Goal: Transaction & Acquisition: Purchase product/service

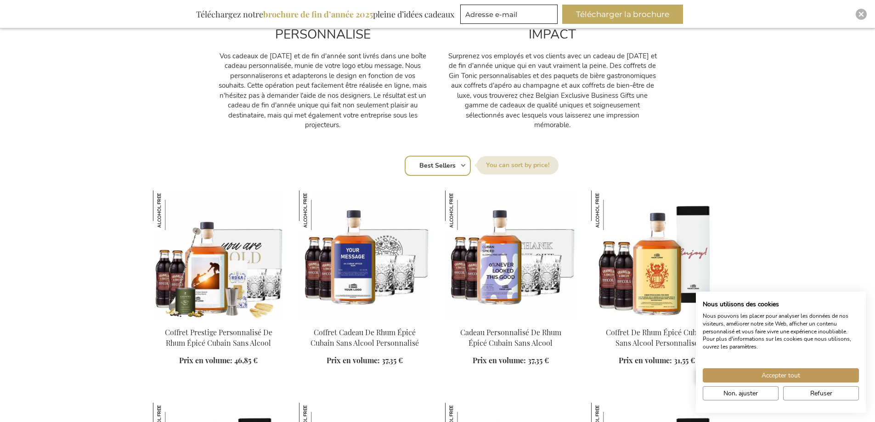
scroll to position [505, 0]
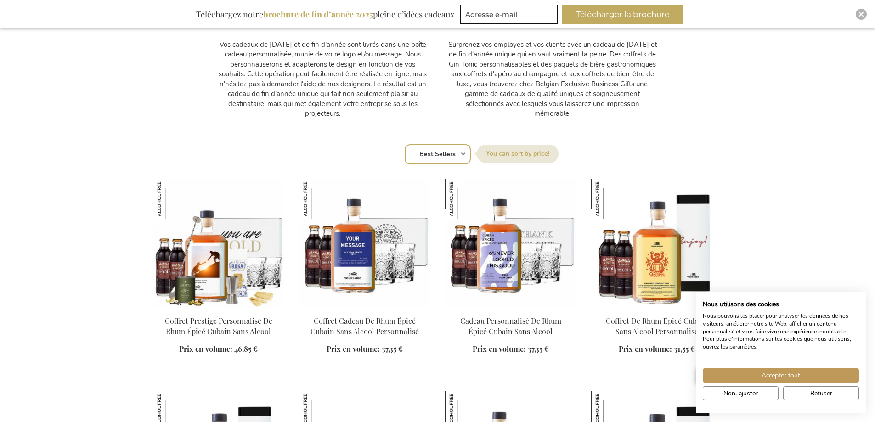
click at [440, 161] on select "Position Best Sellers Les plus consultés Nouveau Biggest Saving Price: low to h…" at bounding box center [438, 154] width 66 height 20
select select "price_asc"
click at [405, 144] on select "Position Best Sellers Les plus consultés Nouveau Biggest Saving Price: low to h…" at bounding box center [438, 154] width 66 height 20
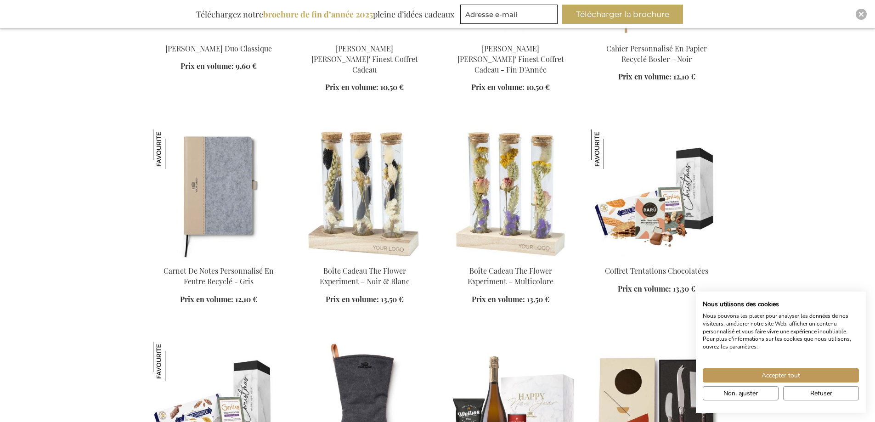
scroll to position [1240, 0]
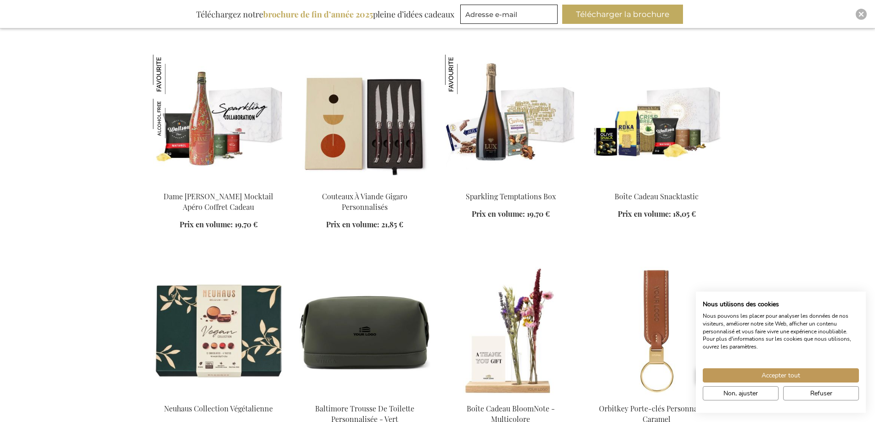
scroll to position [1929, 0]
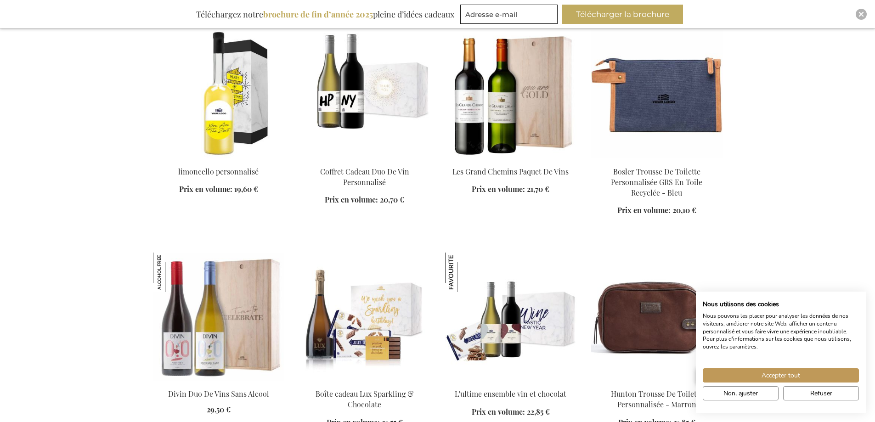
scroll to position [2388, 0]
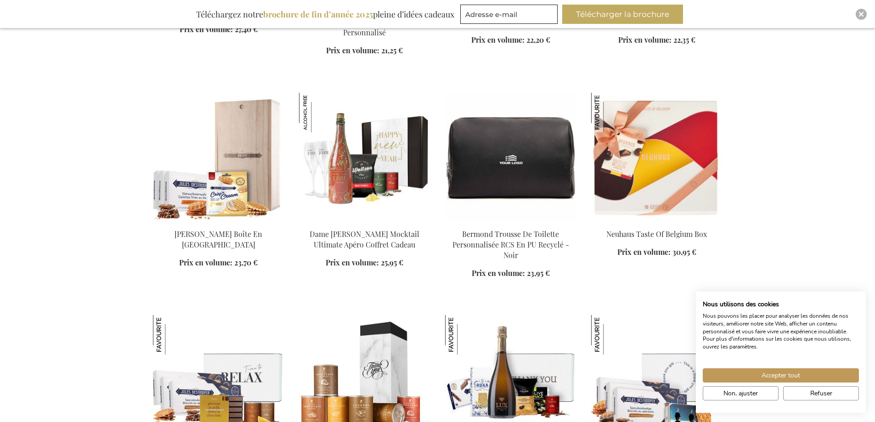
scroll to position [3123, 0]
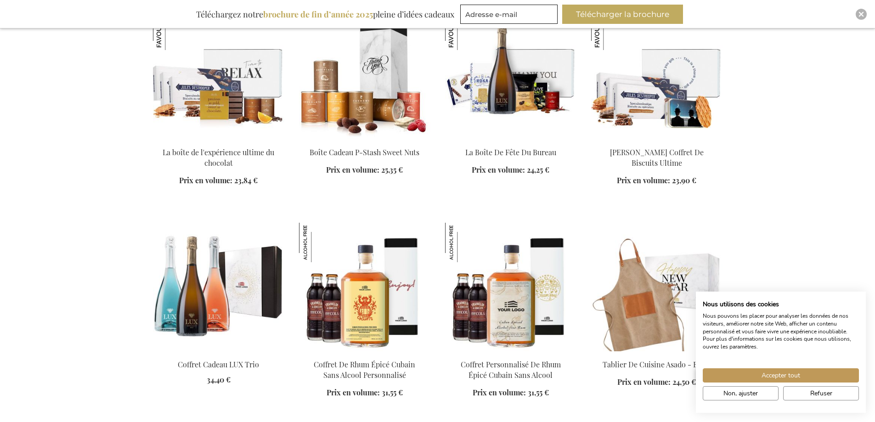
scroll to position [3399, 0]
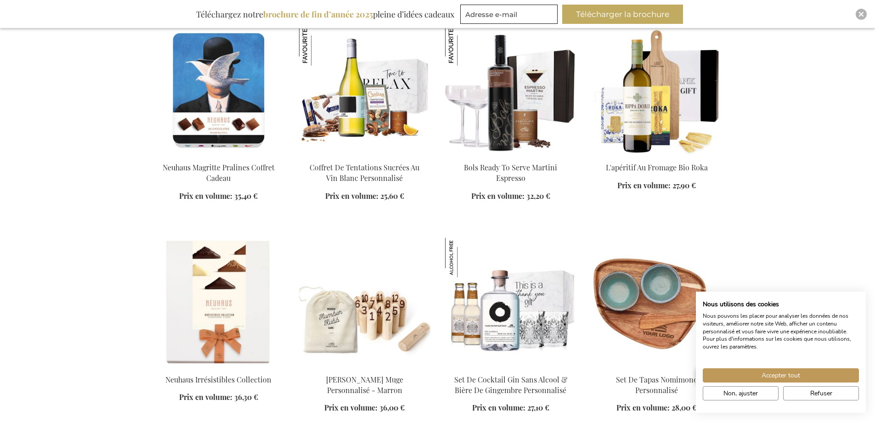
scroll to position [4363, 0]
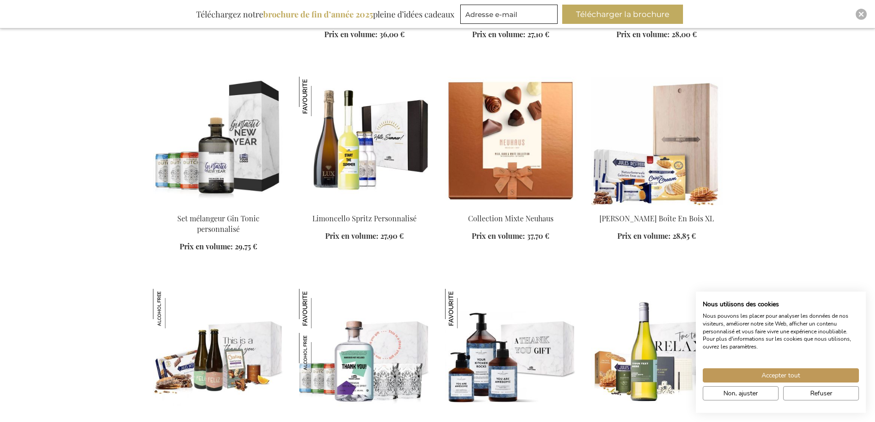
scroll to position [4823, 0]
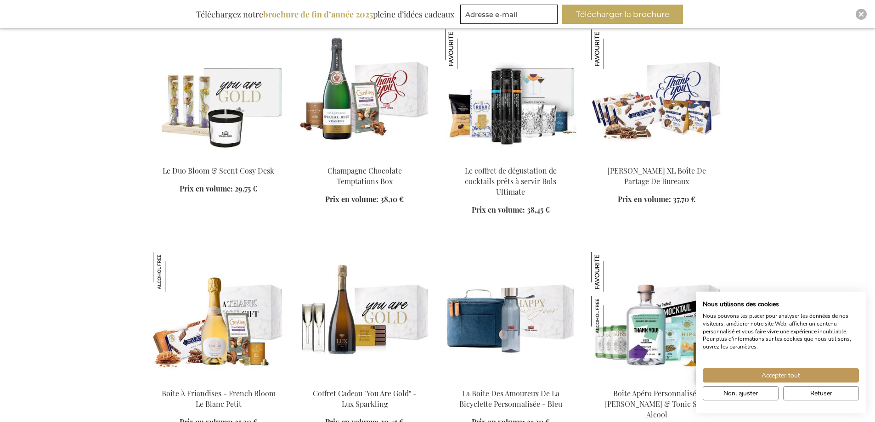
scroll to position [5603, 0]
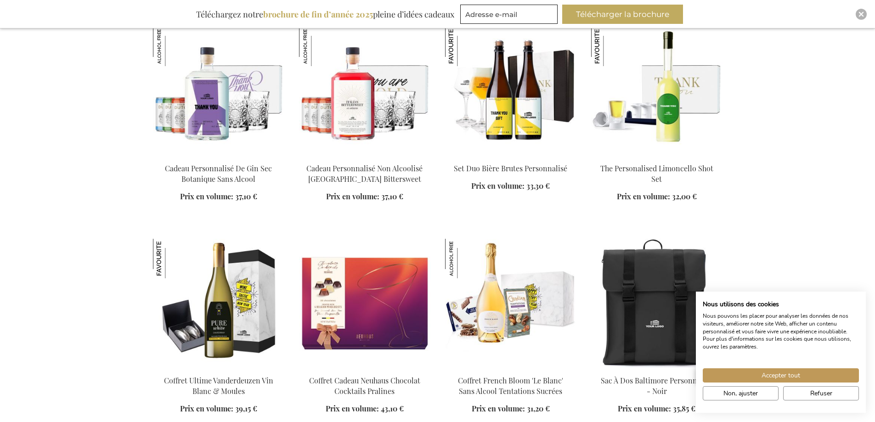
scroll to position [6154, 0]
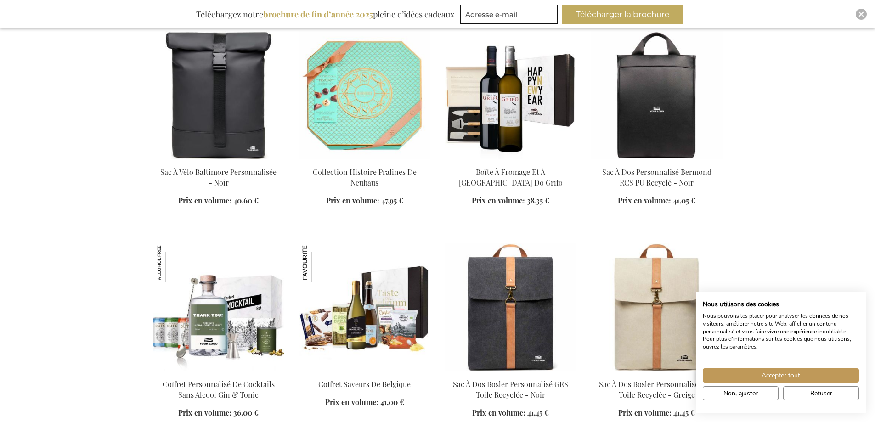
scroll to position [7762, 0]
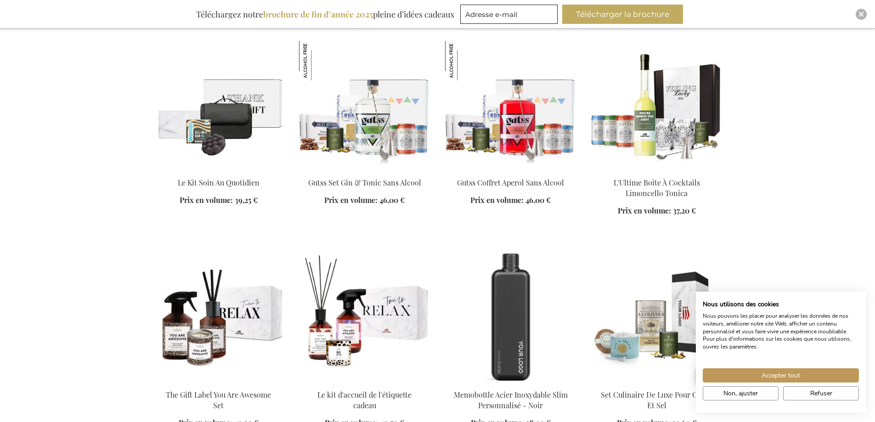
scroll to position [8589, 0]
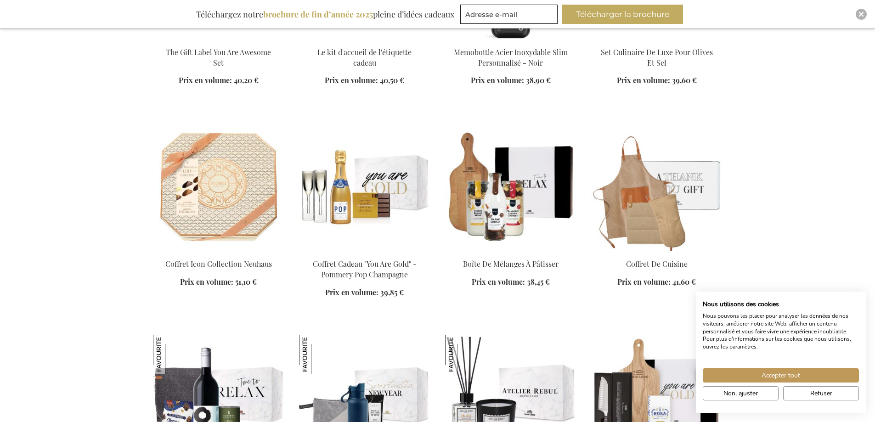
scroll to position [9048, 0]
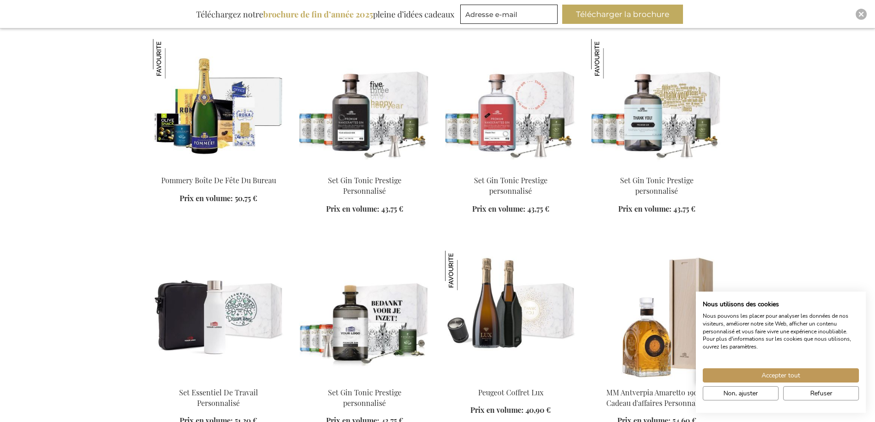
scroll to position [9599, 0]
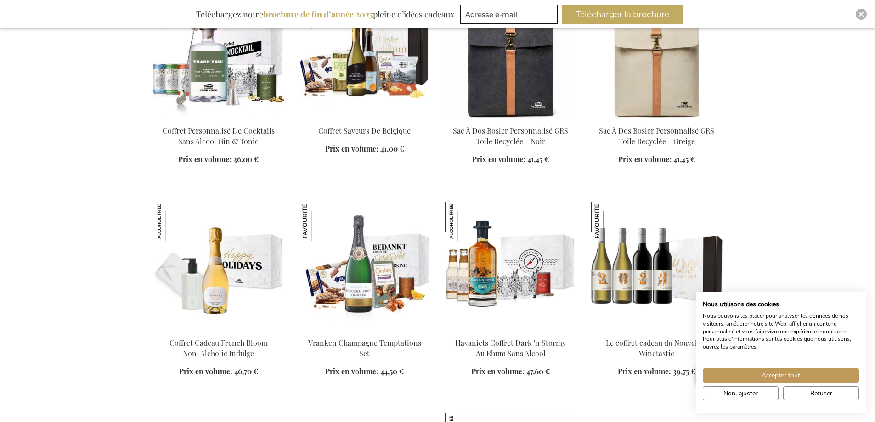
scroll to position [7670, 0]
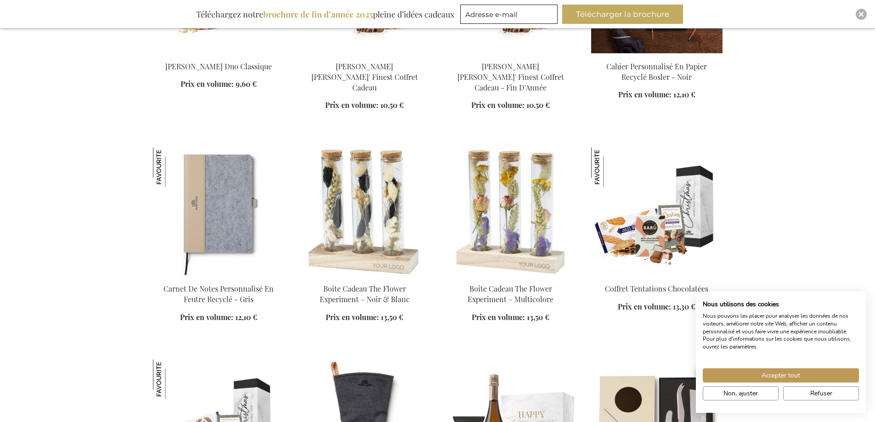
scroll to position [1215, 0]
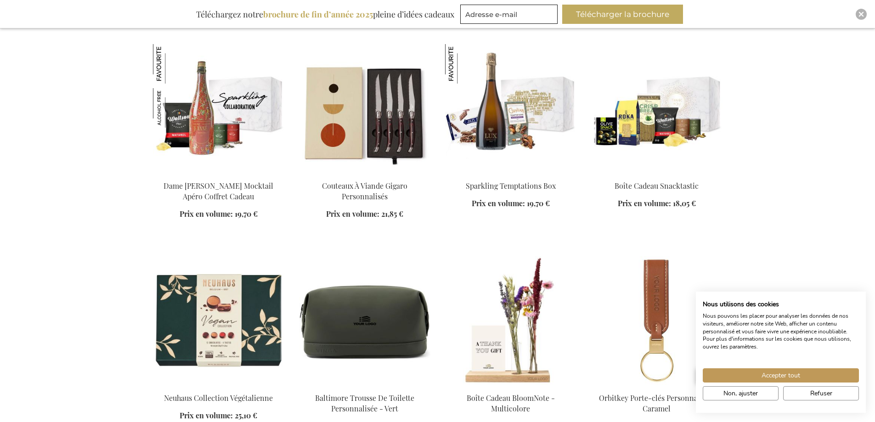
scroll to position [1950, 0]
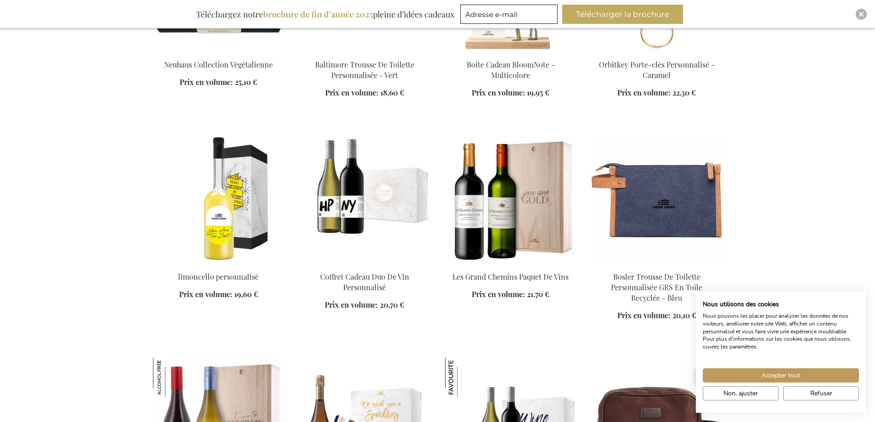
scroll to position [2317, 0]
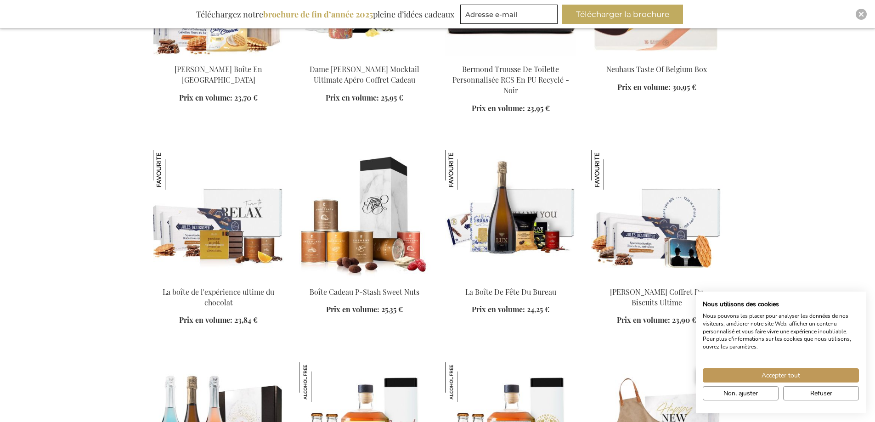
scroll to position [3144, 0]
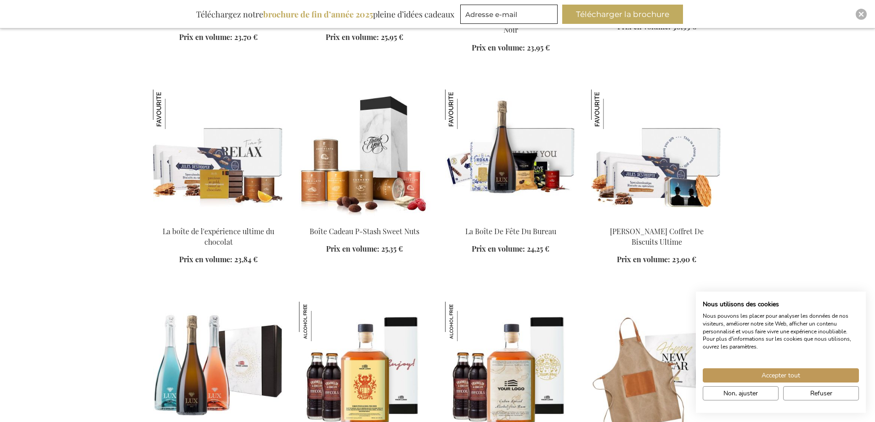
scroll to position [3236, 0]
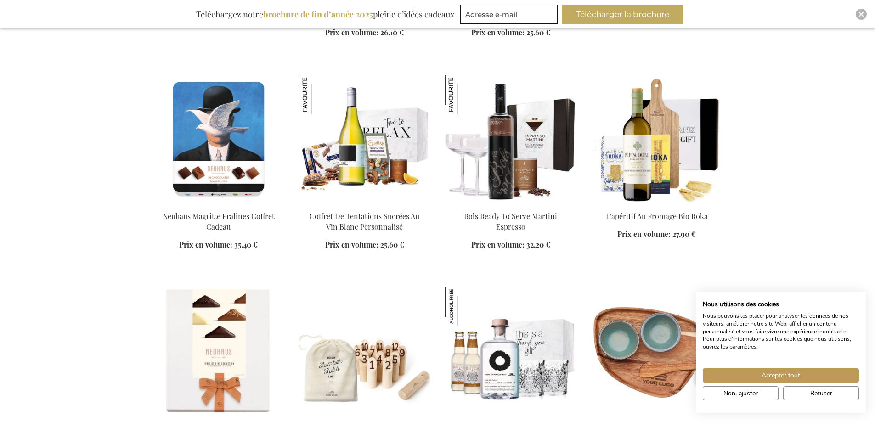
scroll to position [4338, 0]
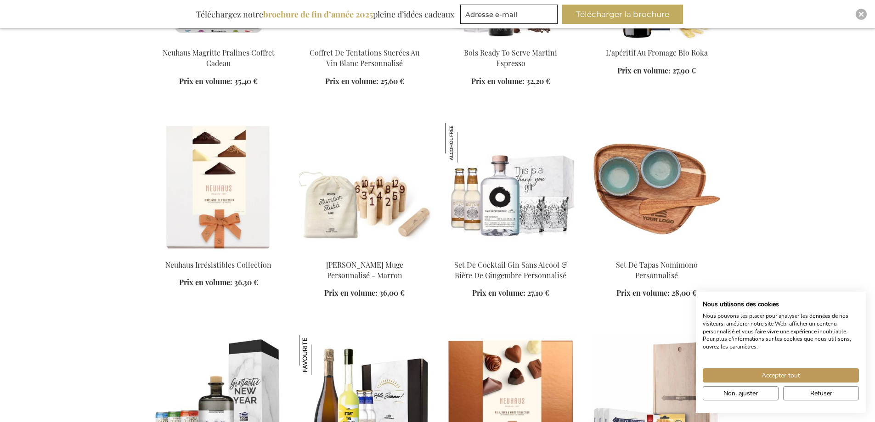
scroll to position [4568, 0]
